Goal: Find contact information: Find contact information

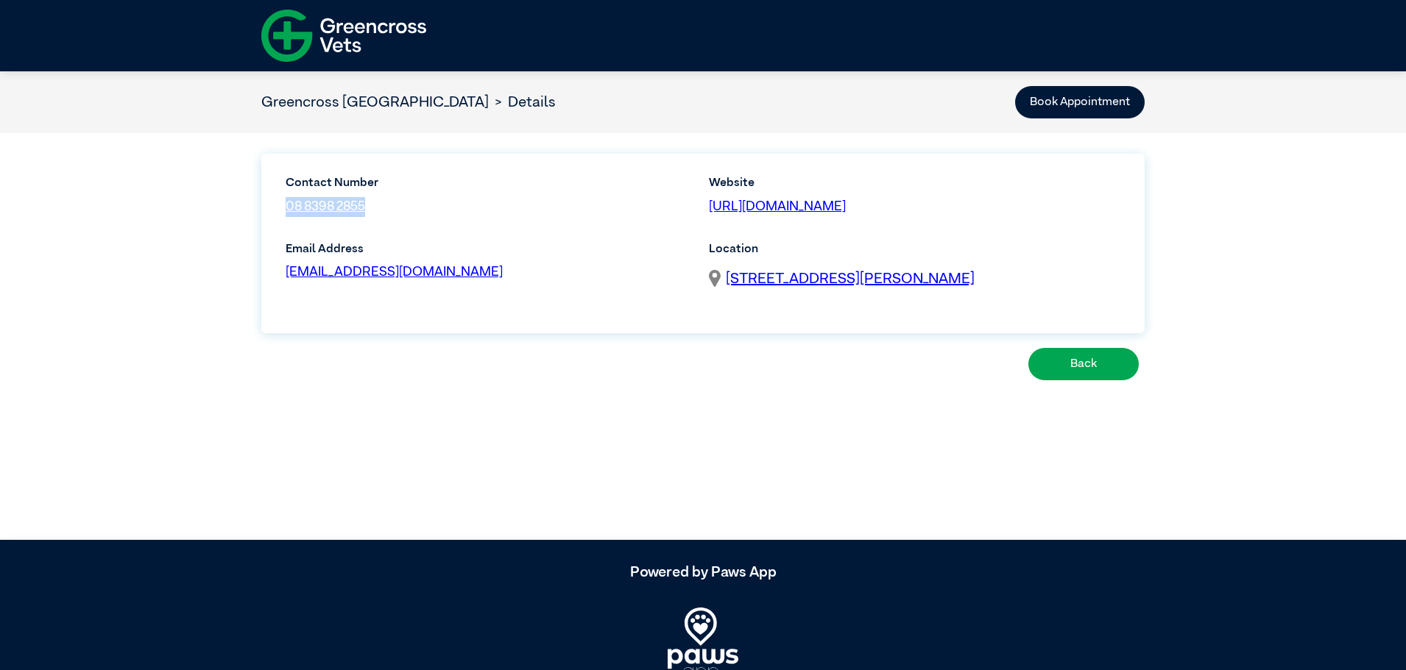
click at [326, 27] on img at bounding box center [343, 36] width 165 height 64
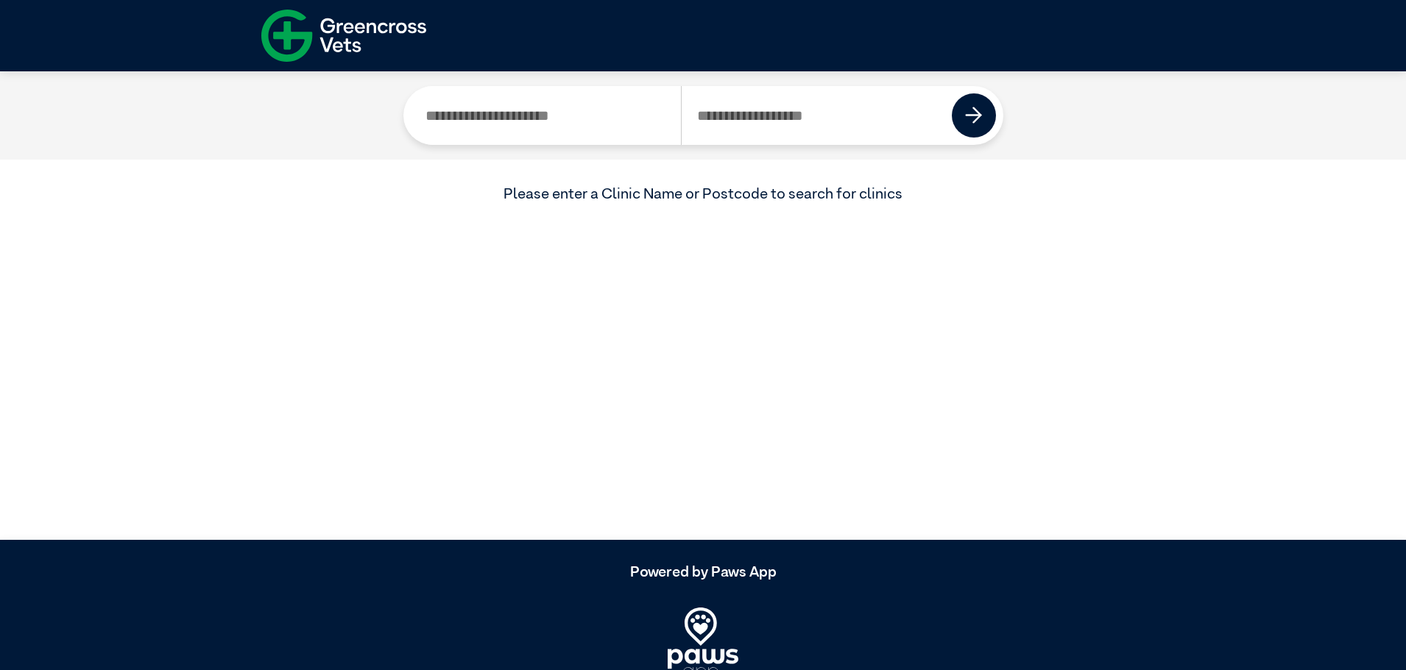
click at [781, 120] on input "Search by Postcode" at bounding box center [817, 115] width 272 height 59
type input "****"
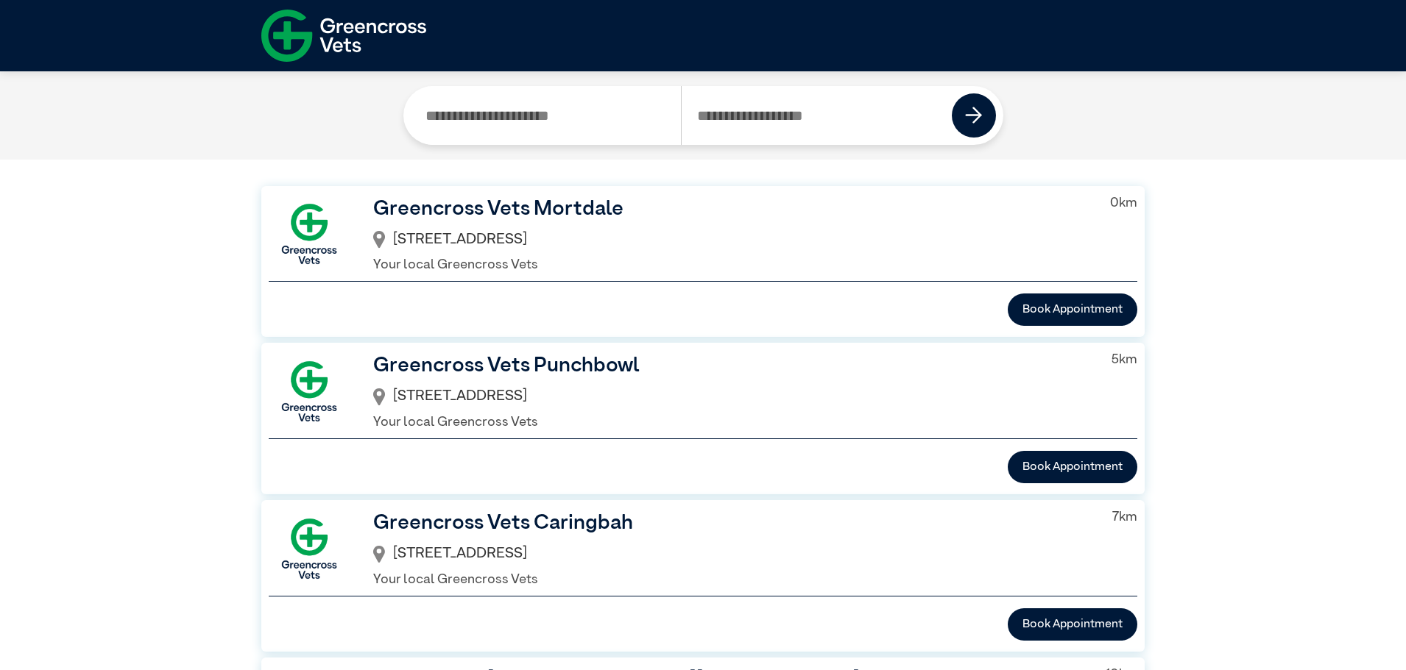
click at [546, 210] on h3 "Greencross Vets Mortdale" at bounding box center [729, 209] width 713 height 31
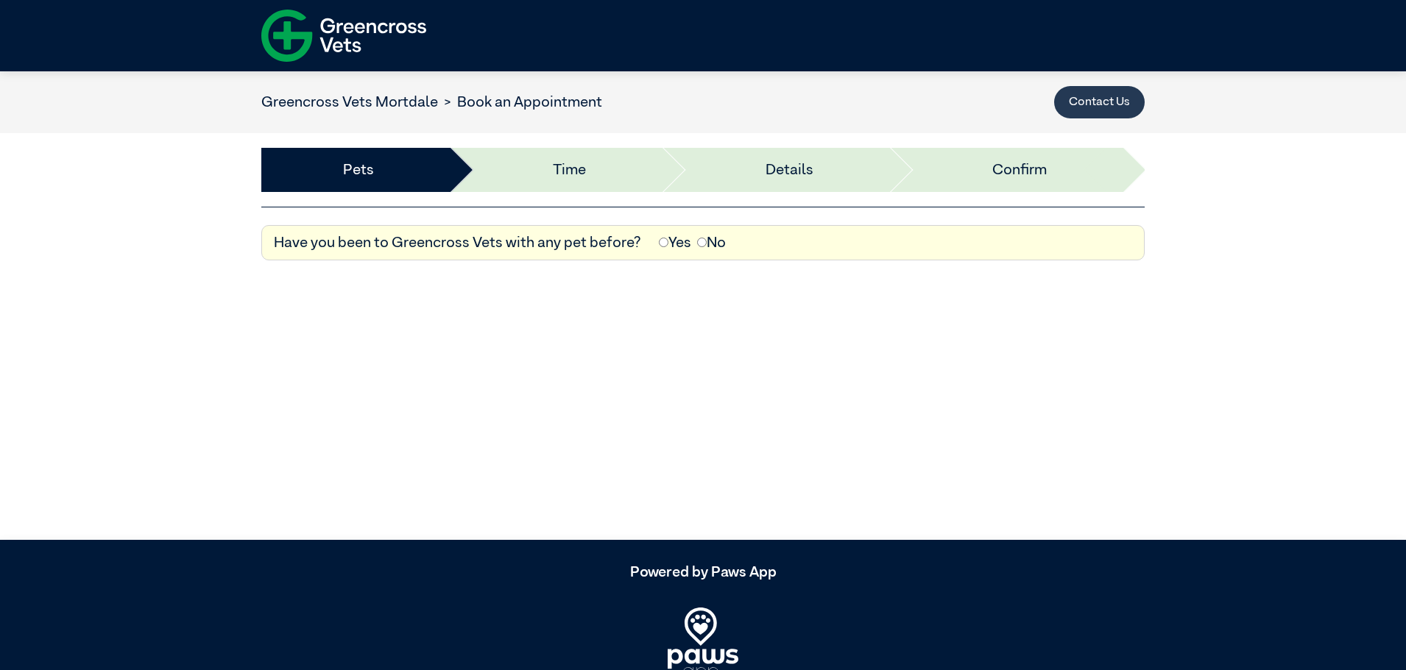
click at [1092, 106] on button "Contact Us" at bounding box center [1099, 102] width 91 height 32
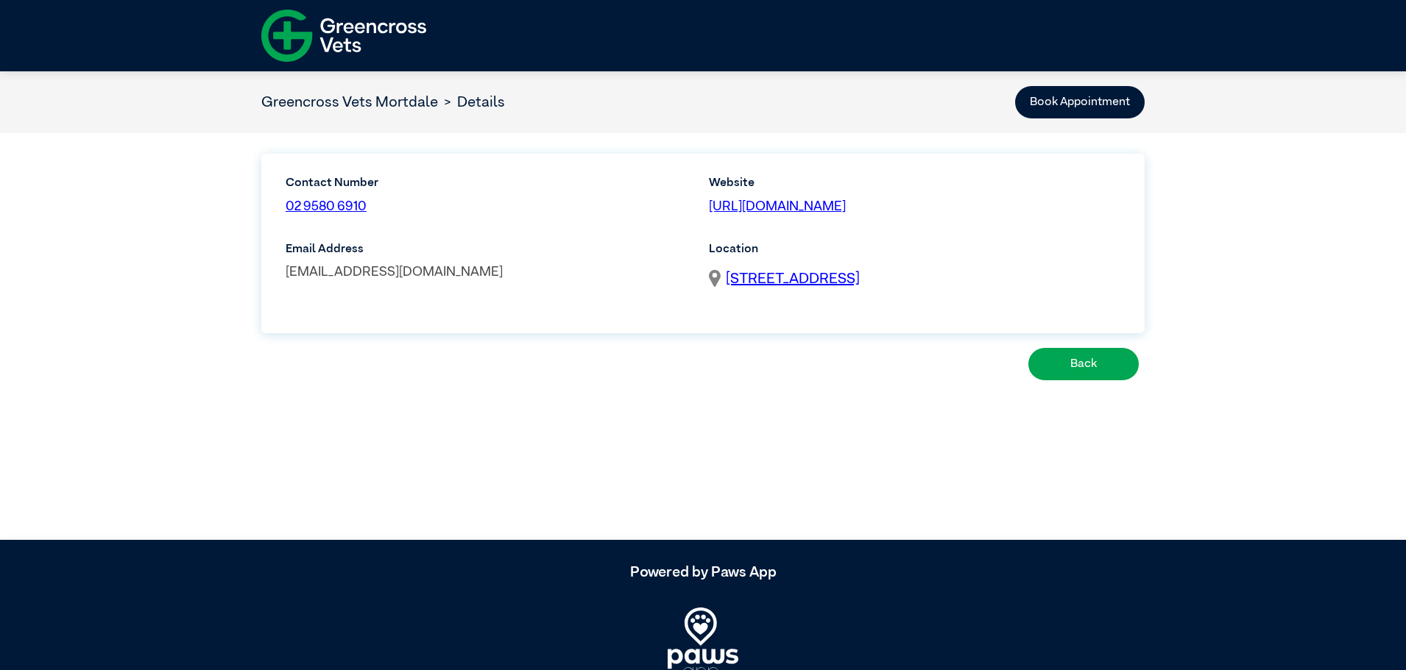
drag, startPoint x: 570, startPoint y: 269, endPoint x: 286, endPoint y: 277, distance: 284.9
click at [286, 277] on p "[EMAIL_ADDRESS][DOMAIN_NAME]" at bounding box center [491, 273] width 411 height 20
copy link "[EMAIL_ADDRESS][DOMAIN_NAME]"
drag, startPoint x: 410, startPoint y: 202, endPoint x: 283, endPoint y: 197, distance: 127.4
click at [283, 197] on div "Contact Number 02 9580 6910" at bounding box center [384, 201] width 215 height 54
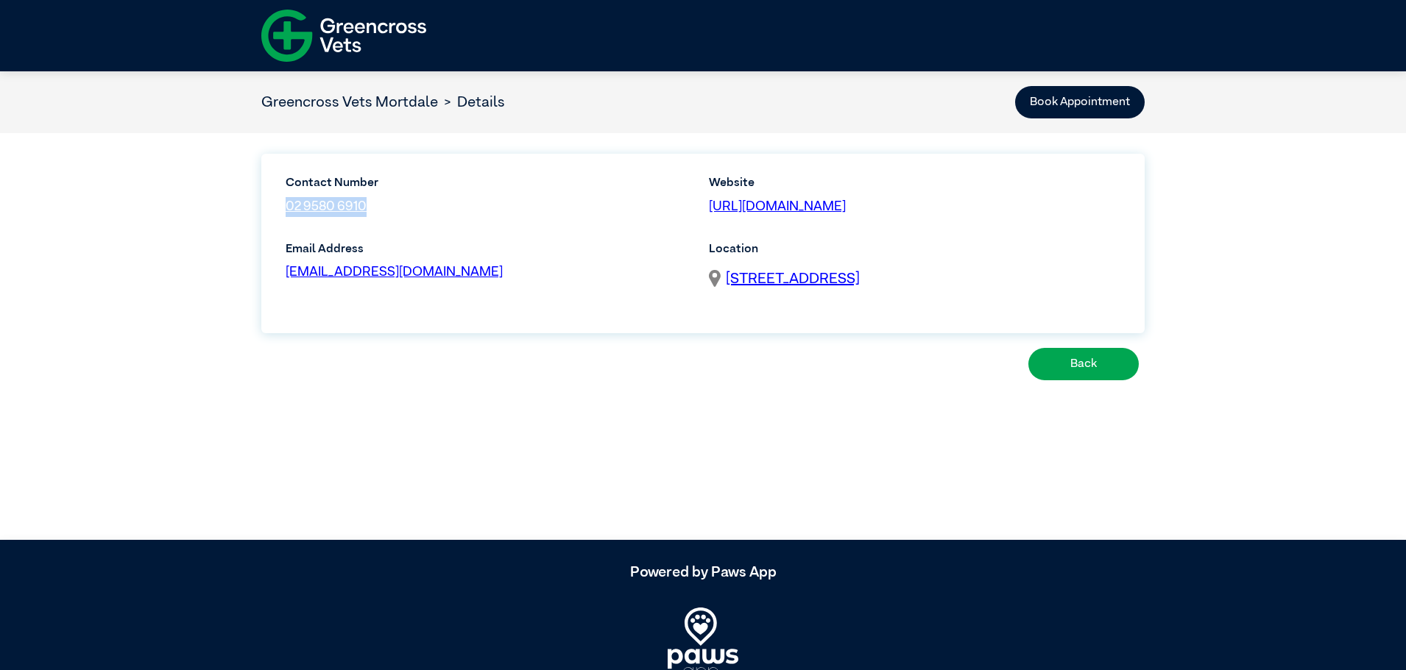
copy link "02 9580 6910"
click at [354, 29] on img at bounding box center [343, 36] width 165 height 64
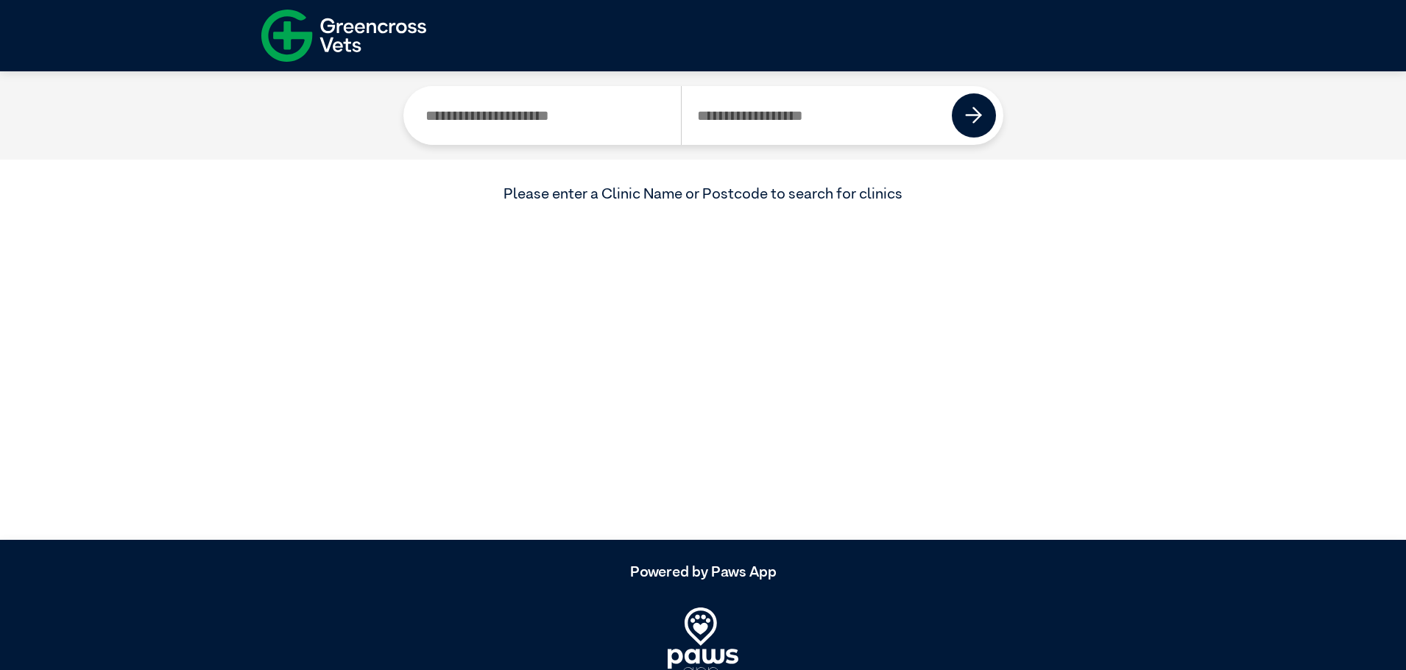
click at [723, 119] on input "Search by Postcode" at bounding box center [817, 115] width 272 height 59
type input "****"
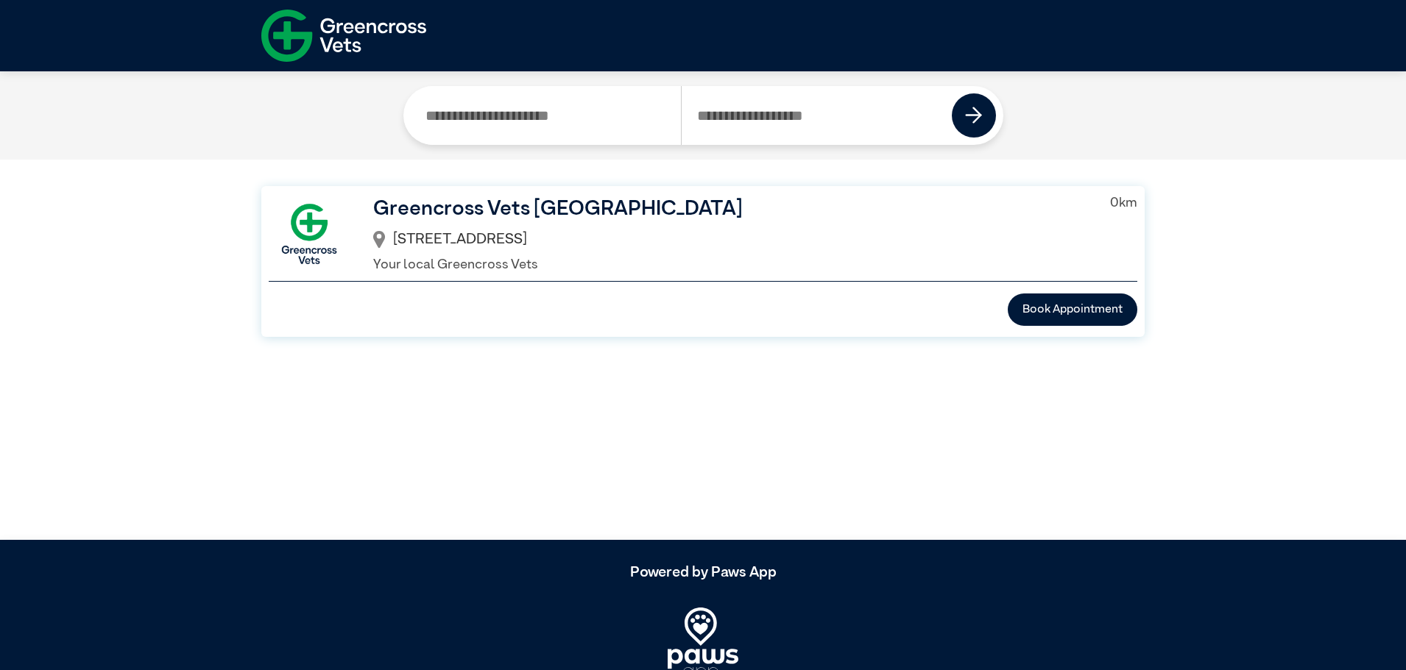
click at [614, 206] on h3 "Greencross Vets [GEOGRAPHIC_DATA]" at bounding box center [729, 209] width 713 height 31
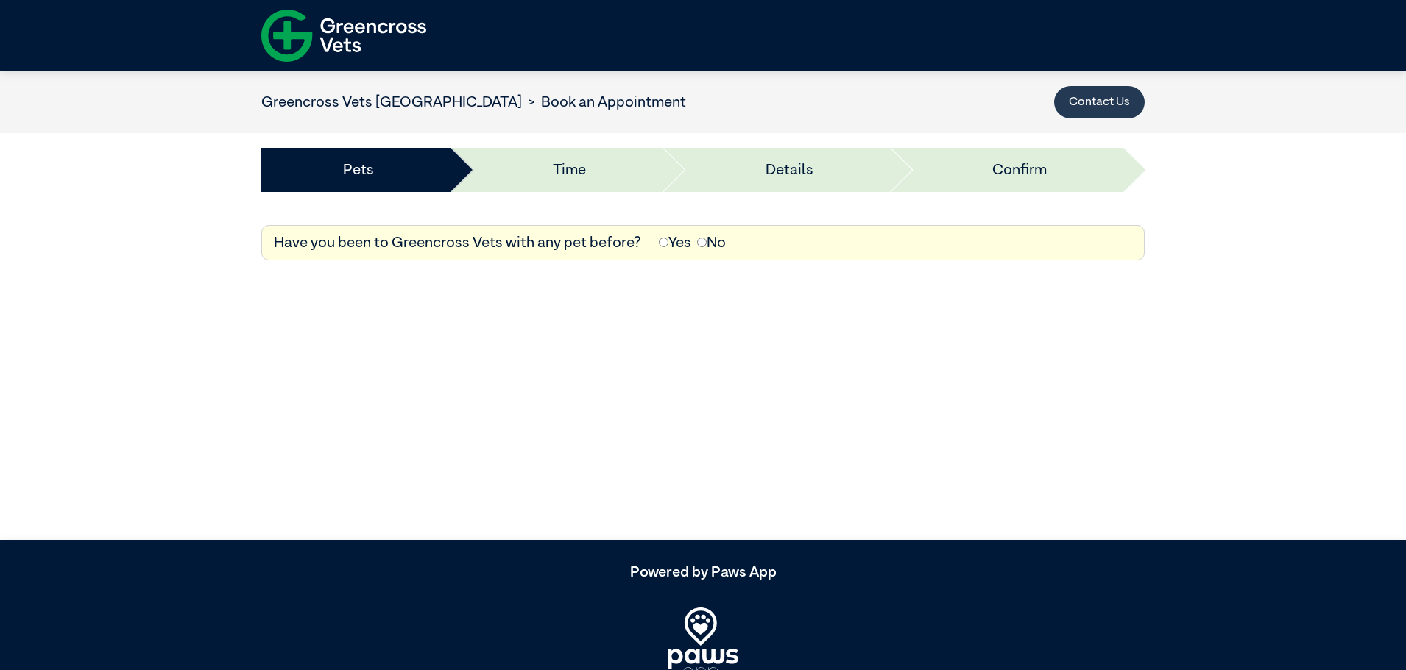
click at [1093, 110] on button "Contact Us" at bounding box center [1099, 102] width 91 height 32
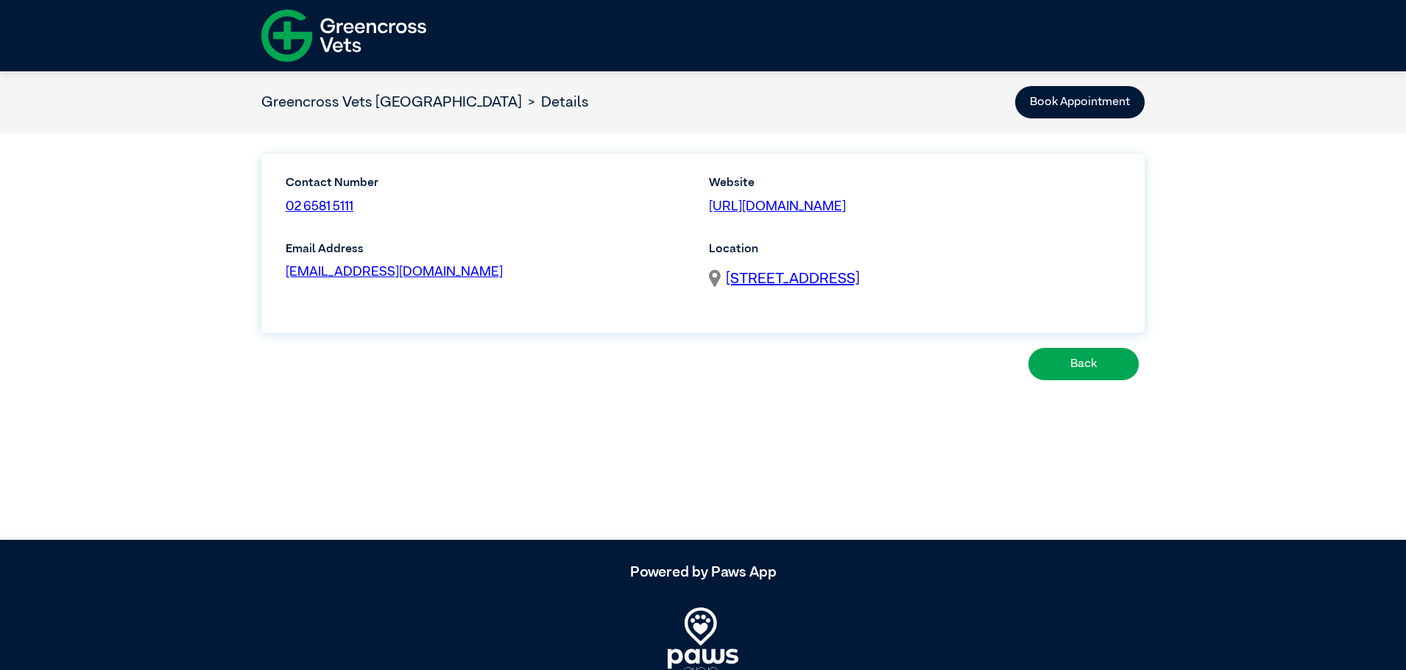
click at [361, 38] on img at bounding box center [343, 36] width 165 height 64
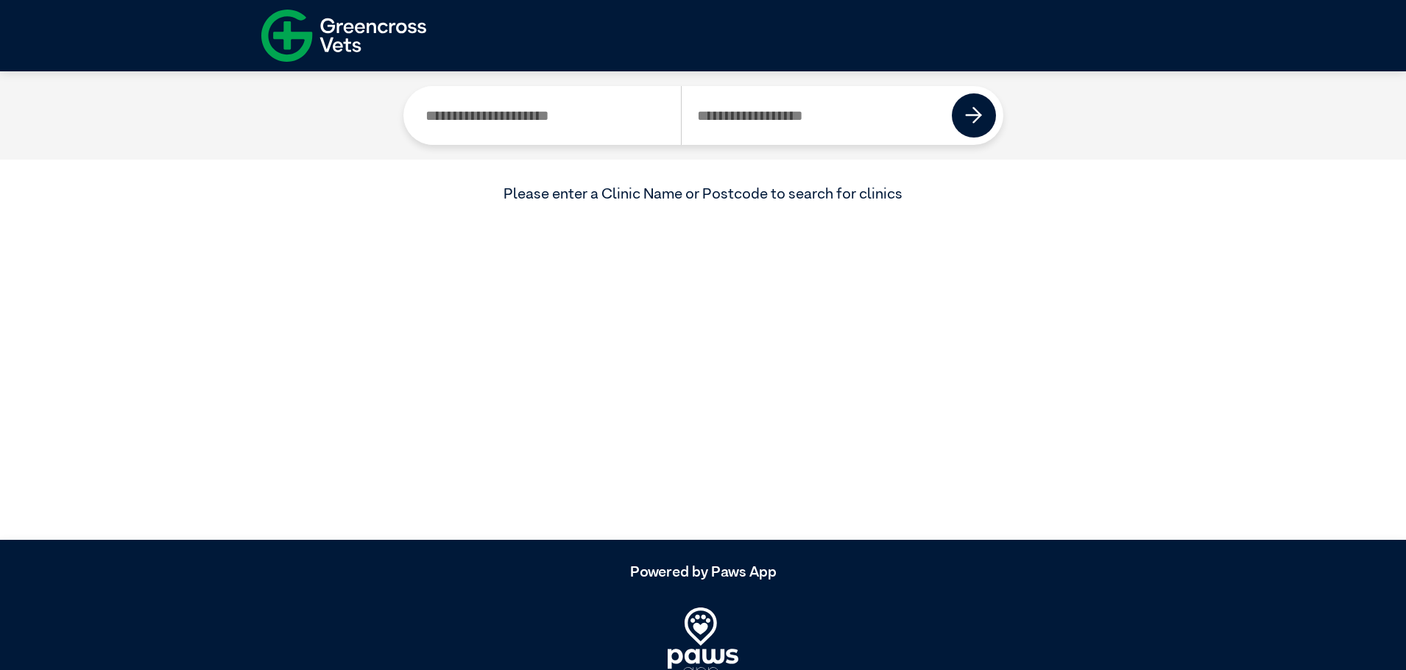
click at [750, 124] on input "Search by Postcode" at bounding box center [817, 115] width 272 height 59
type input "****"
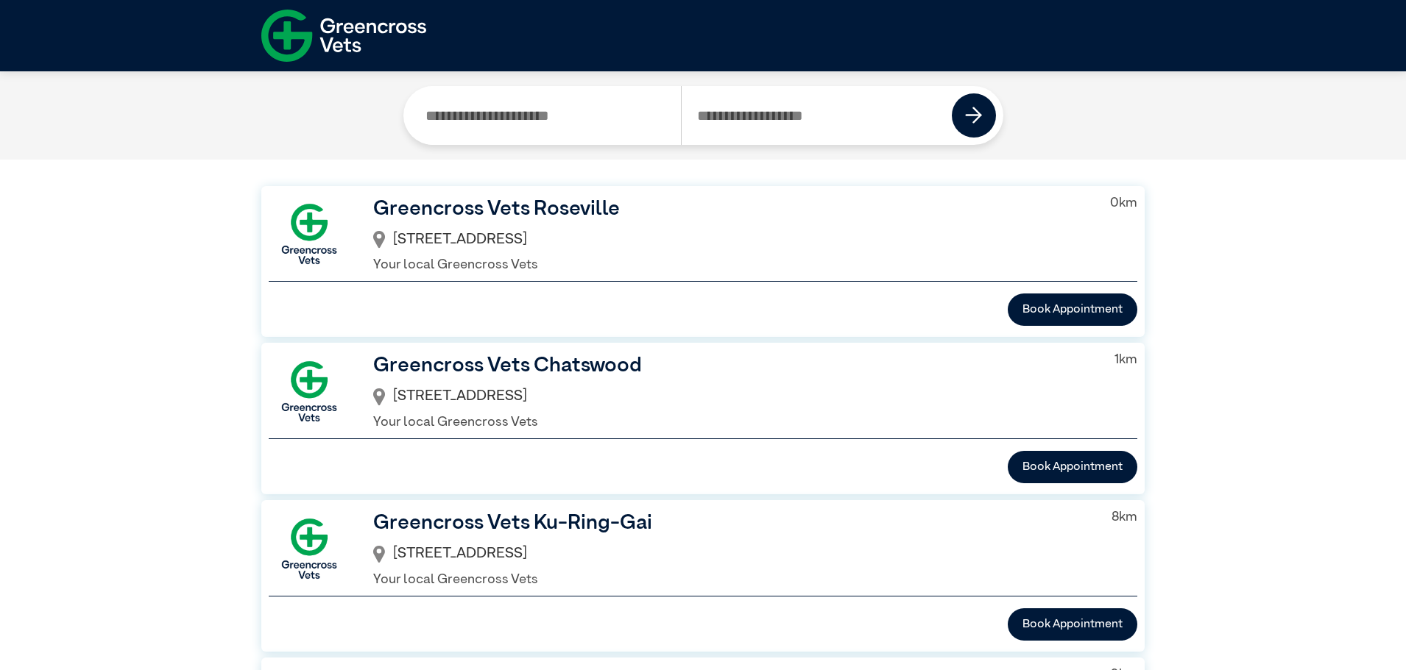
click at [507, 202] on h3 "Greencross Vets Roseville" at bounding box center [729, 209] width 713 height 31
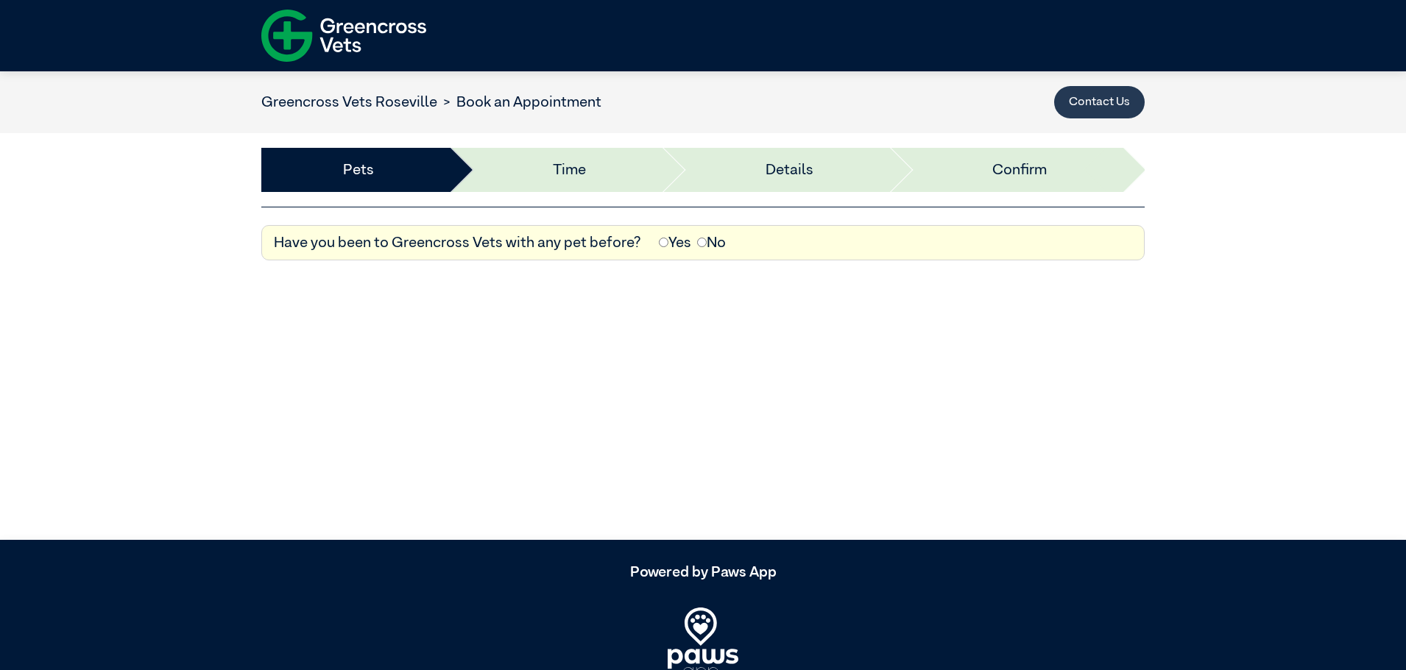
click at [1075, 98] on button "Contact Us" at bounding box center [1099, 102] width 91 height 32
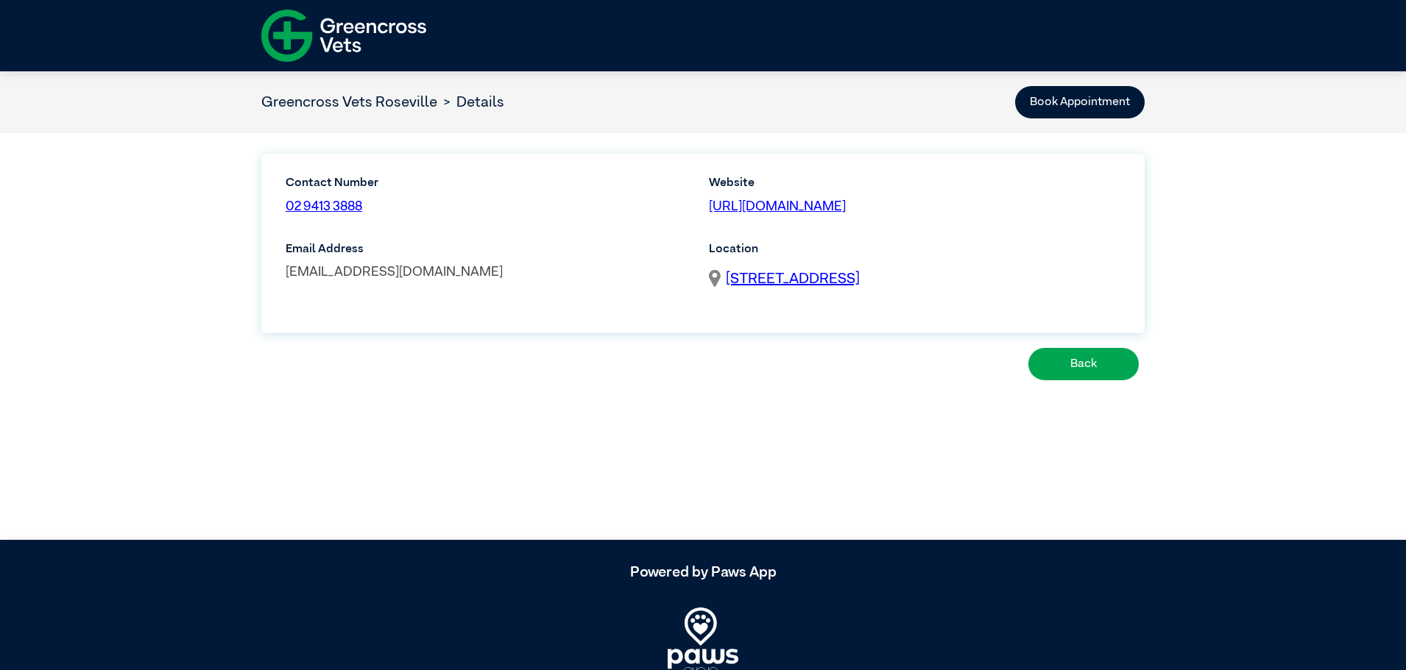
drag, startPoint x: 565, startPoint y: 278, endPoint x: 288, endPoint y: 271, distance: 276.8
click at [288, 271] on p "[EMAIL_ADDRESS][DOMAIN_NAME]" at bounding box center [491, 273] width 411 height 20
copy link "[EMAIL_ADDRESS][DOMAIN_NAME]"
drag, startPoint x: 408, startPoint y: 202, endPoint x: 280, endPoint y: 203, distance: 128.1
click at [280, 203] on div "Contact Number 02 9413 3888" at bounding box center [384, 201] width 215 height 54
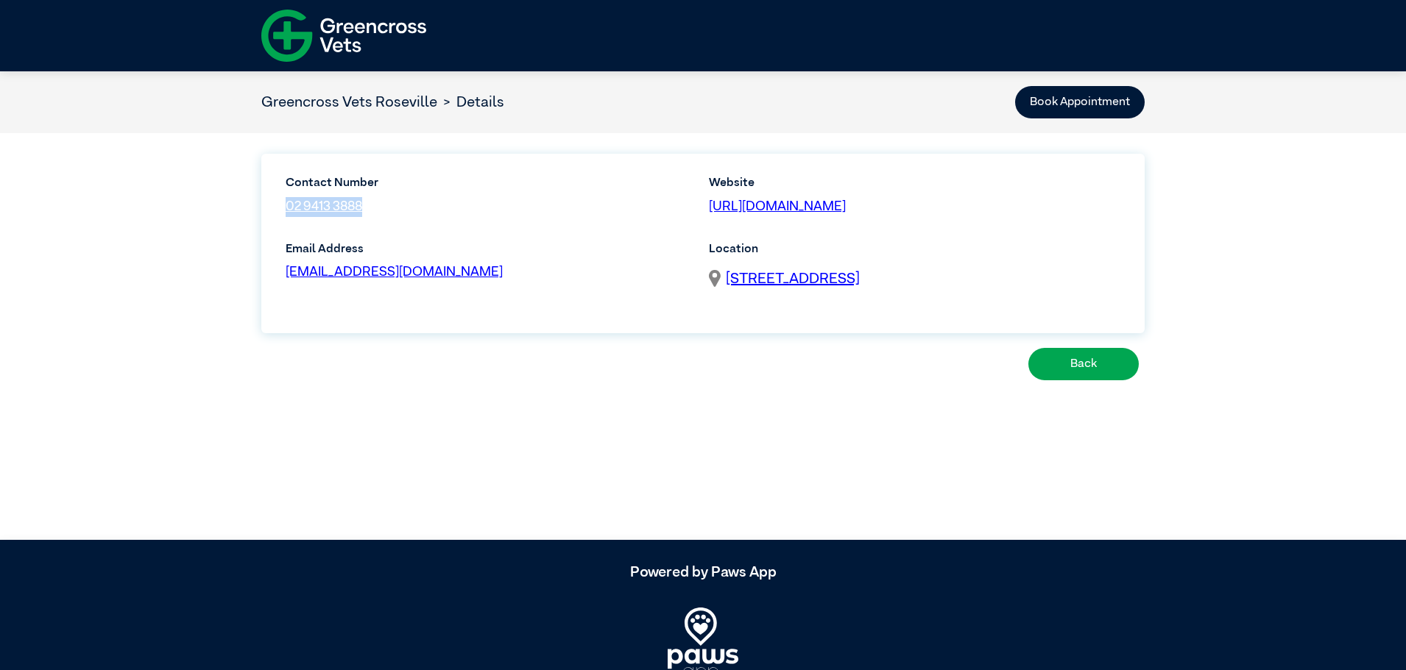
copy link "02 9413 3888"
